Goal: Obtain resource: Obtain resource

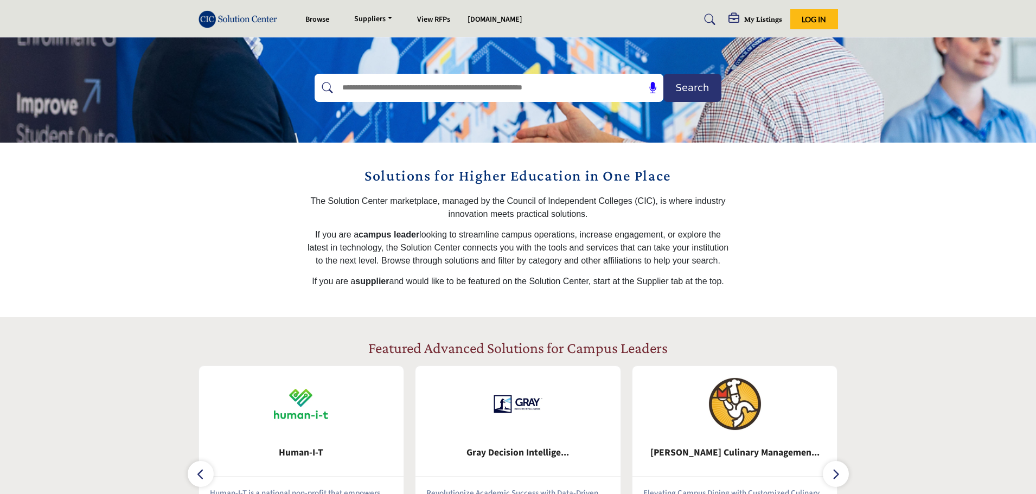
scroll to position [145, 0]
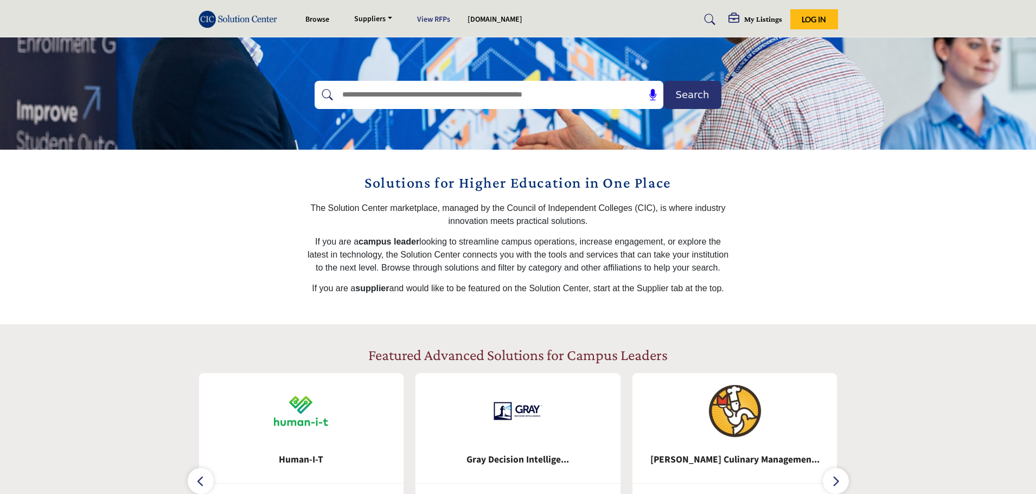
click at [433, 19] on link "View RFPs" at bounding box center [433, 19] width 33 height 11
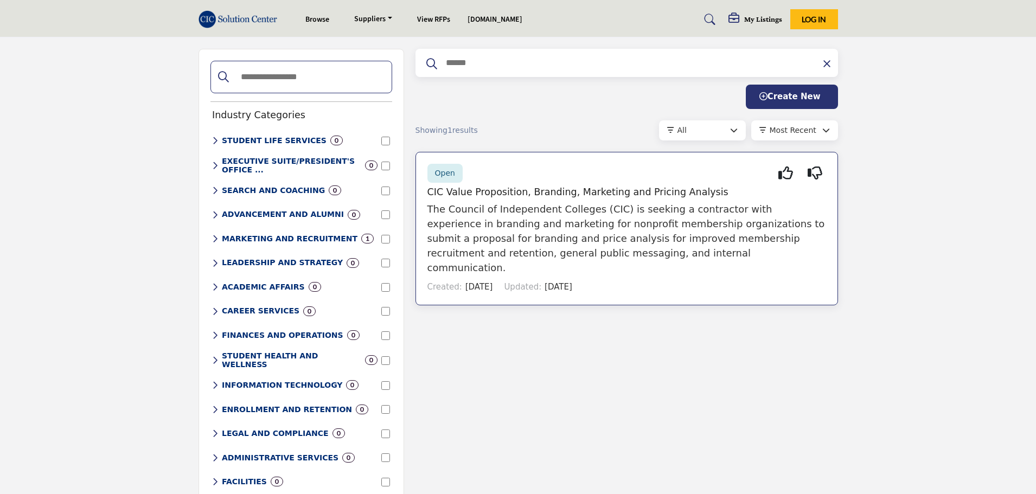
click at [522, 194] on h5 "CIC Value Proposition, Branding, Marketing and Pricing Analysis" at bounding box center [626, 192] width 399 height 11
click at [536, 190] on h5 "CIC Value Proposition, Branding, Marketing and Pricing Analysis" at bounding box center [626, 192] width 399 height 11
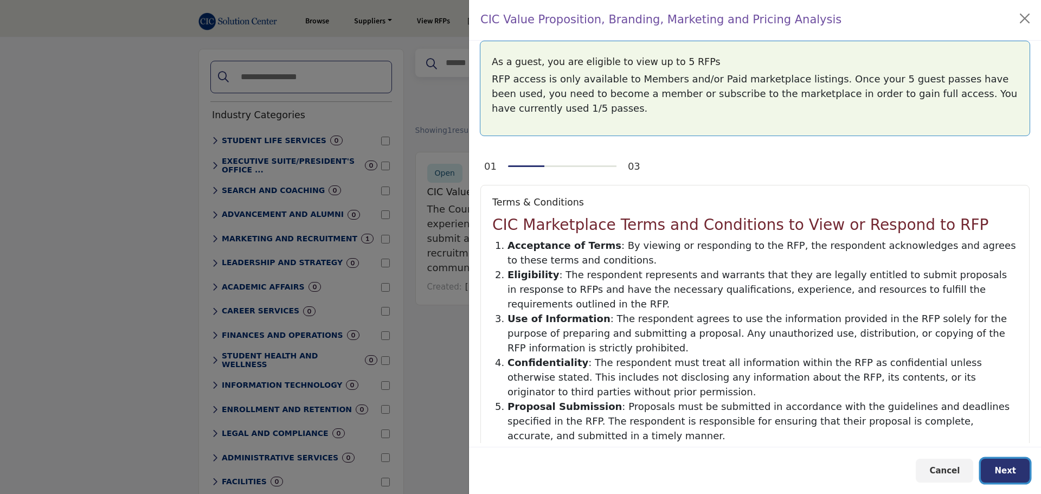
click at [1011, 471] on span "Next" at bounding box center [1005, 471] width 22 height 10
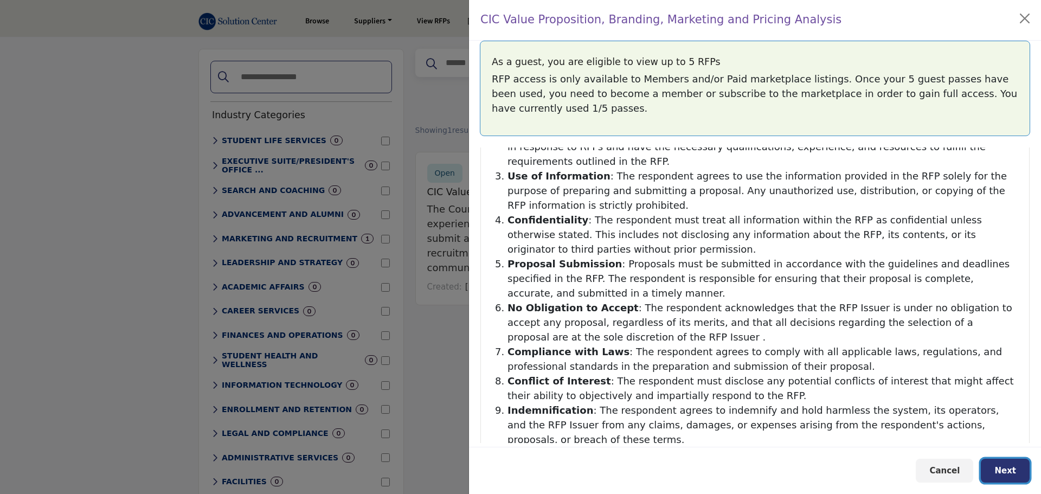
scroll to position [275, 0]
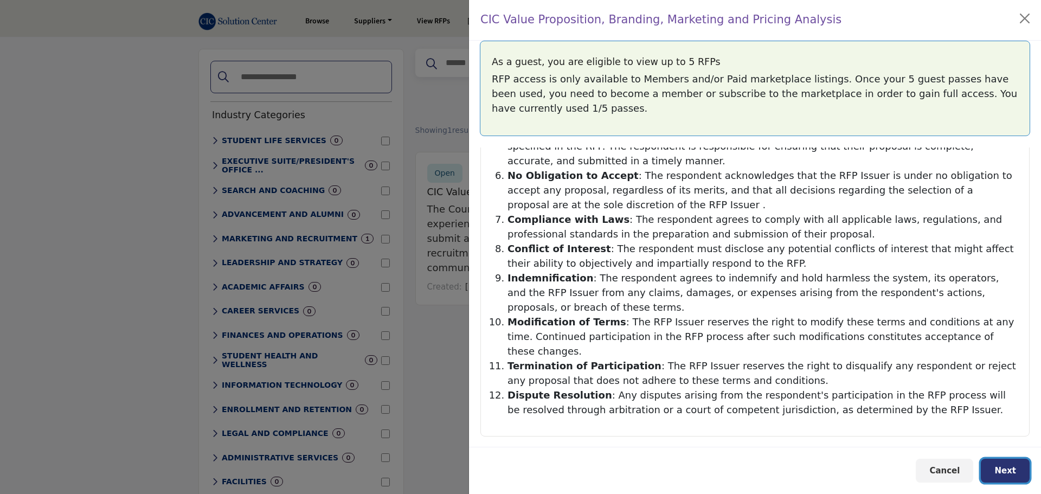
click at [995, 471] on button "Next" at bounding box center [1005, 471] width 49 height 24
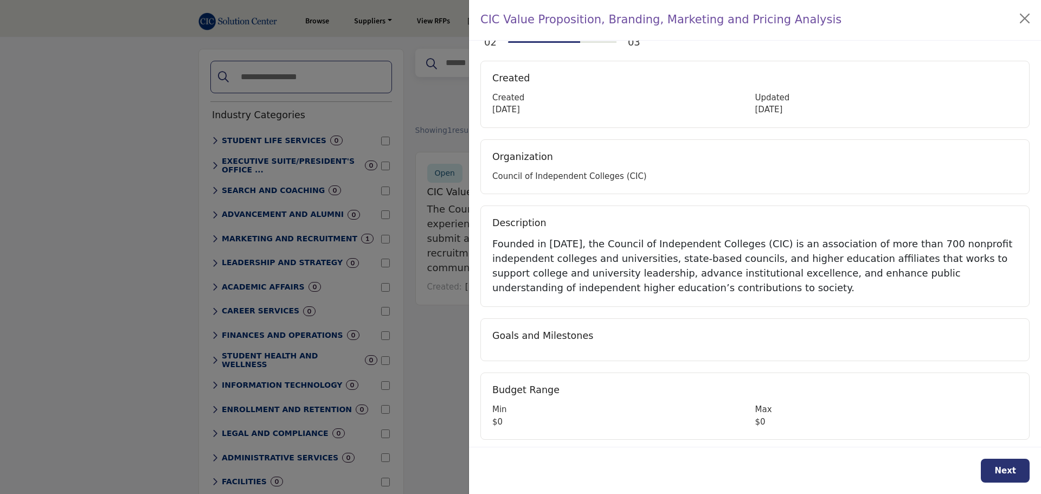
scroll to position [25, 0]
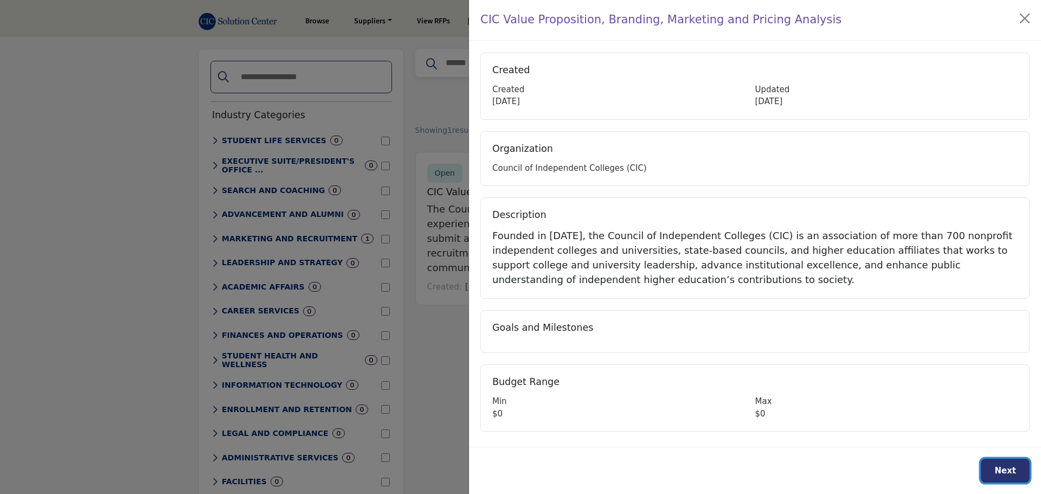
click at [997, 470] on span "Next" at bounding box center [1005, 471] width 22 height 10
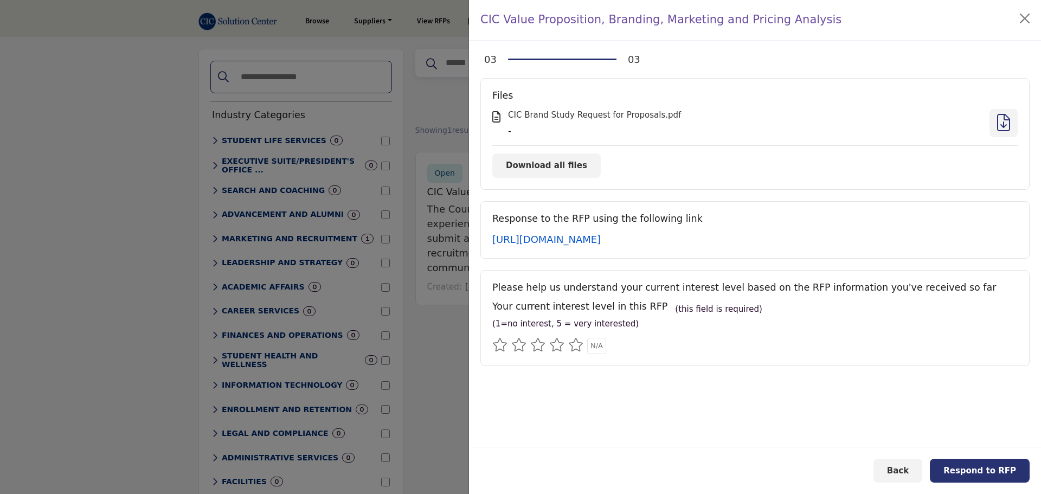
click at [573, 237] on link "[URL][DOMAIN_NAME]" at bounding box center [546, 239] width 108 height 11
click at [559, 166] on span "Download all files" at bounding box center [546, 166] width 81 height 10
